Goal: Connect with others: Find contact information

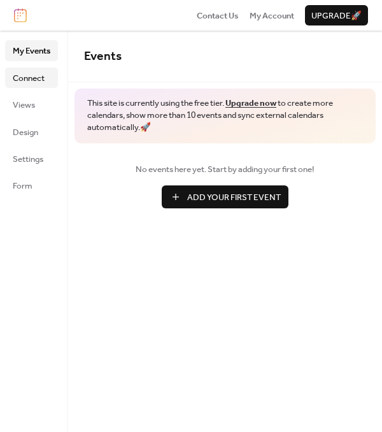
click at [29, 80] on span "Connect" at bounding box center [29, 78] width 32 height 13
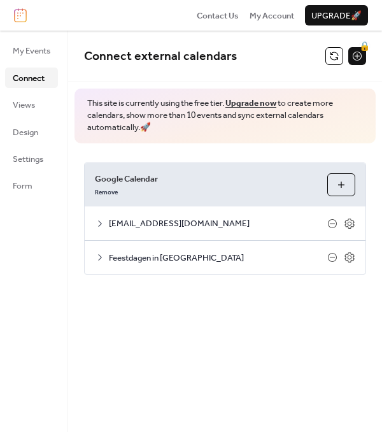
click at [339, 182] on button "Choose Calendars" at bounding box center [341, 184] width 28 height 23
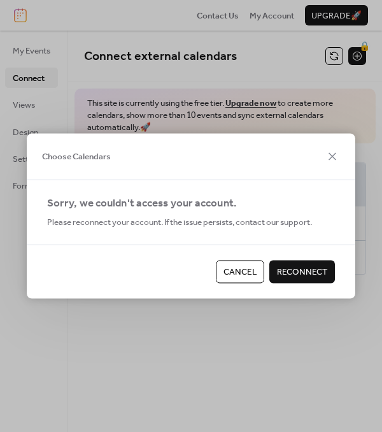
click at [250, 271] on span "Cancel" at bounding box center [239, 271] width 33 height 13
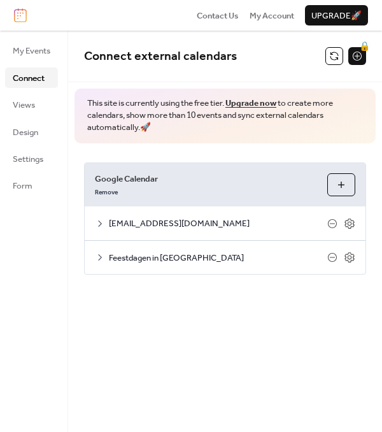
drag, startPoint x: 236, startPoint y: 221, endPoint x: 108, endPoint y: 219, distance: 128.0
click at [108, 219] on div "[EMAIL_ADDRESS][DOMAIN_NAME]" at bounding box center [225, 222] width 281 height 33
copy span "[EMAIL_ADDRESS][DOMAIN_NAME]"
